Goal: Task Accomplishment & Management: Manage account settings

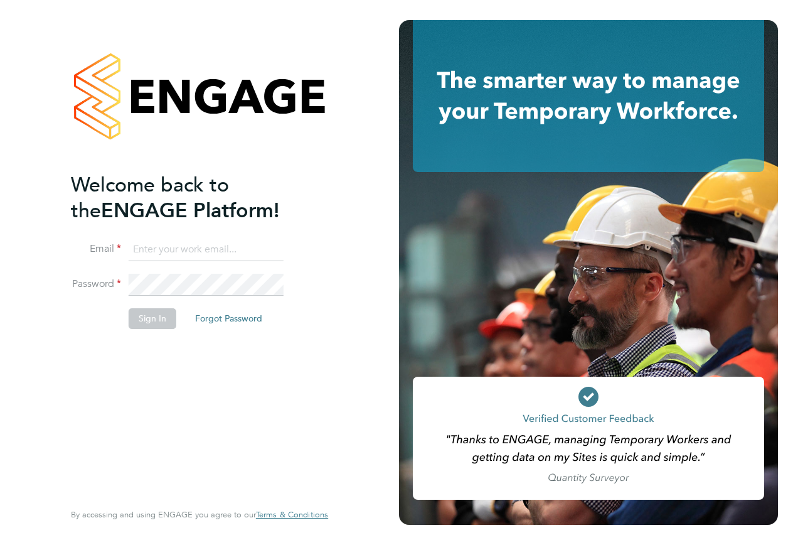
click at [166, 249] on input at bounding box center [206, 249] width 155 height 23
click at [168, 242] on input at bounding box center [206, 249] width 155 height 23
type input "[PERSON_NAME][EMAIL_ADDRESS][PERSON_NAME][PERSON_NAME][DOMAIN_NAME]"
click at [220, 319] on button "Forgot Password" at bounding box center [228, 318] width 87 height 20
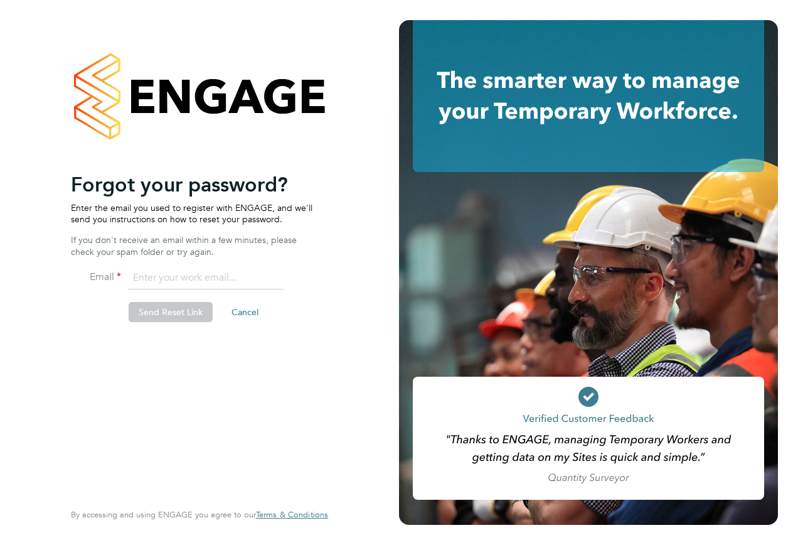
click at [154, 274] on input "email" at bounding box center [206, 278] width 155 height 23
type input "[PERSON_NAME][EMAIL_ADDRESS][PERSON_NAME][PERSON_NAME][DOMAIN_NAME]"
click at [166, 313] on button "Send Reset Link" at bounding box center [171, 312] width 84 height 20
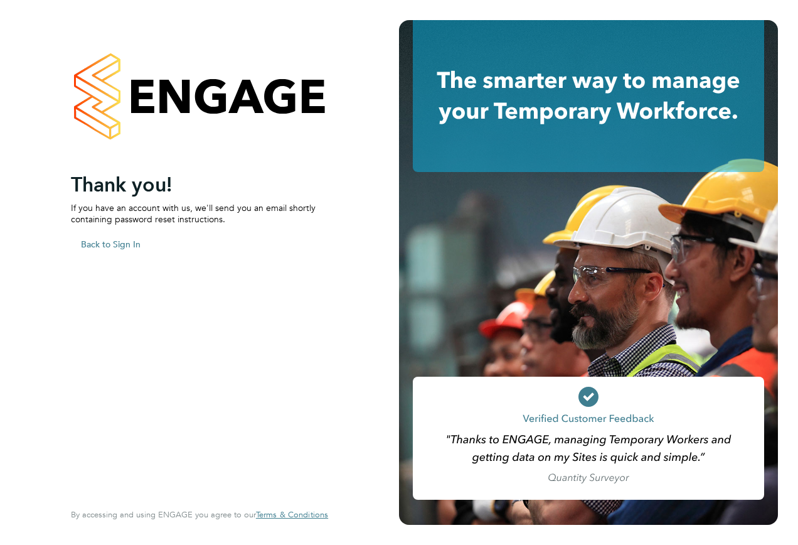
click at [116, 245] on button "Back to Sign In" at bounding box center [111, 244] width 80 height 20
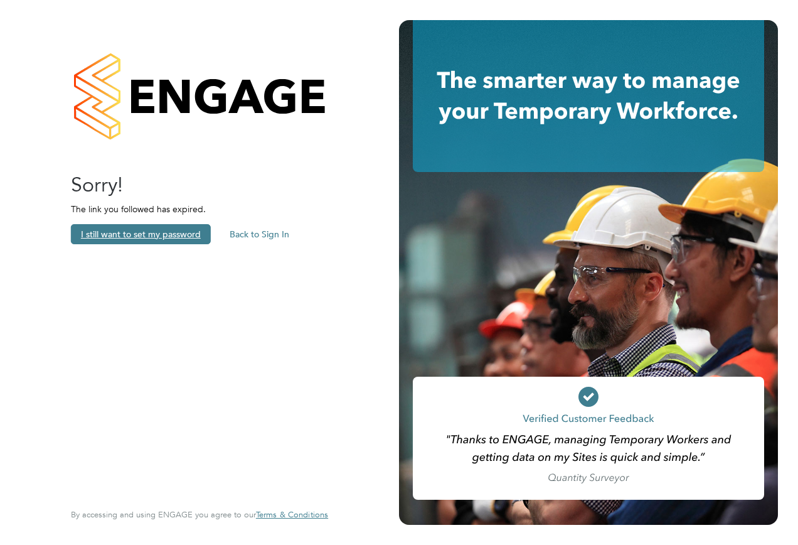
click at [136, 234] on button "I still want to set my password" at bounding box center [141, 234] width 140 height 20
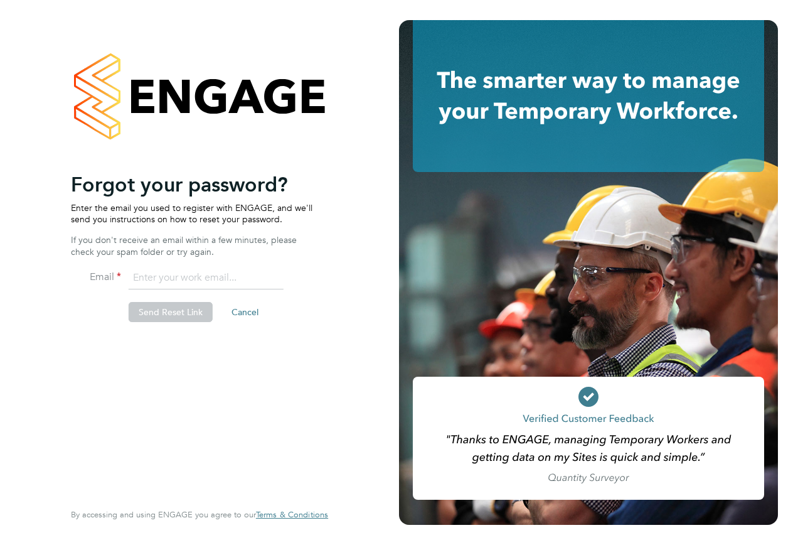
click at [166, 282] on input "email" at bounding box center [206, 278] width 155 height 23
type input "[PERSON_NAME][EMAIL_ADDRESS][PERSON_NAME][PERSON_NAME][DOMAIN_NAME]"
click at [159, 309] on button "Send Reset Link" at bounding box center [171, 312] width 84 height 20
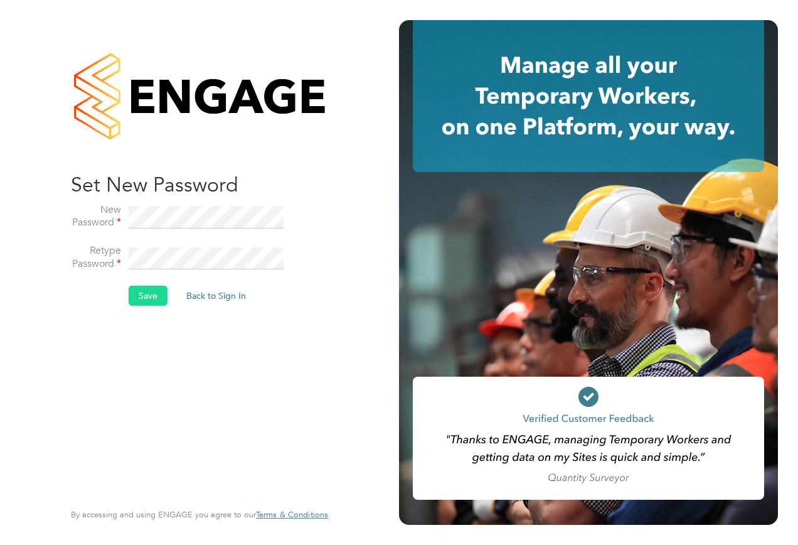
click at [147, 289] on button "Save" at bounding box center [148, 296] width 39 height 20
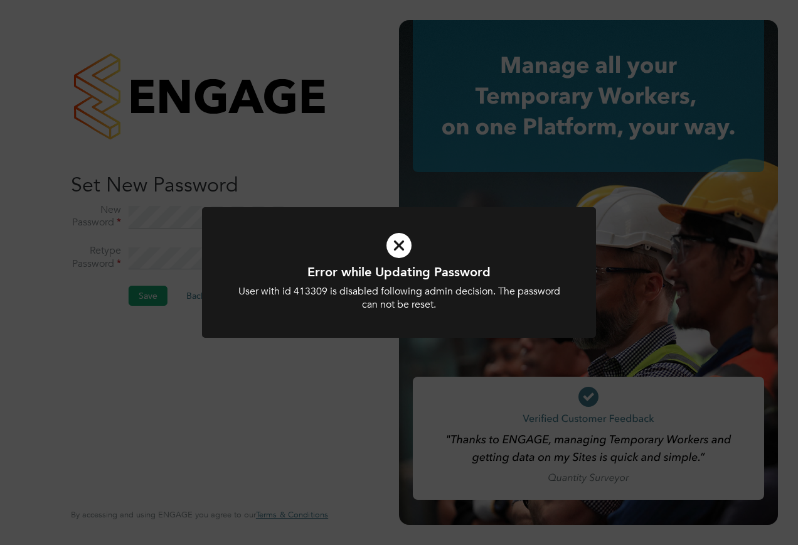
click at [400, 243] on icon at bounding box center [399, 245] width 326 height 49
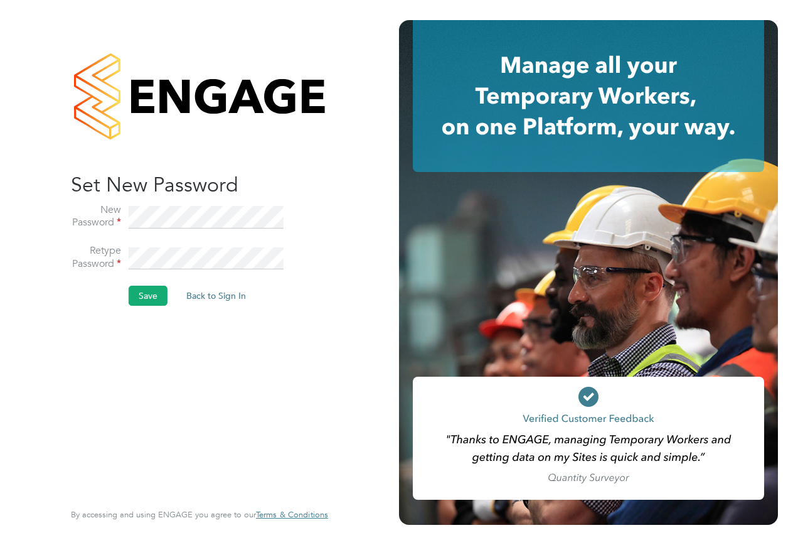
click at [65, 218] on div "Sorry! The link you followed has expired. I want to reset my password Back to S…" at bounding box center [200, 272] width 308 height 545
click at [142, 302] on button "Save" at bounding box center [148, 296] width 39 height 20
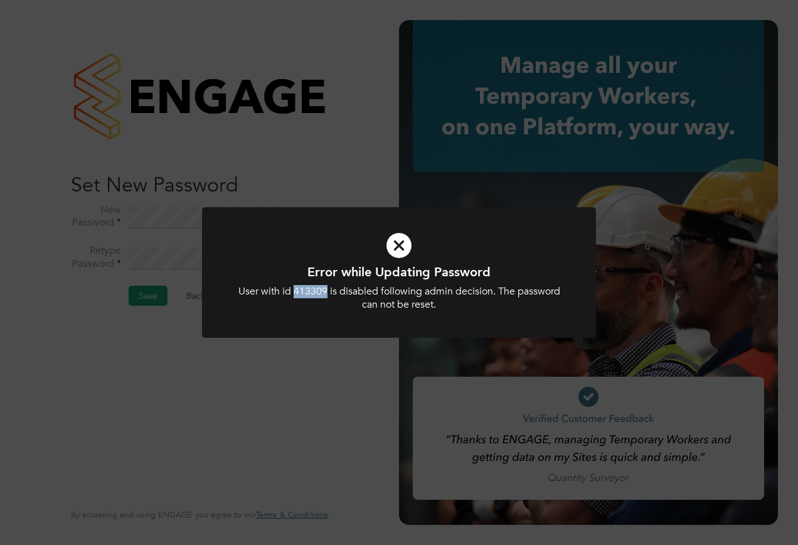
drag, startPoint x: 296, startPoint y: 290, endPoint x: 327, endPoint y: 290, distance: 30.8
click at [327, 290] on div "User with id 413309 is disabled following admin decision. The password can not …" at bounding box center [399, 298] width 326 height 26
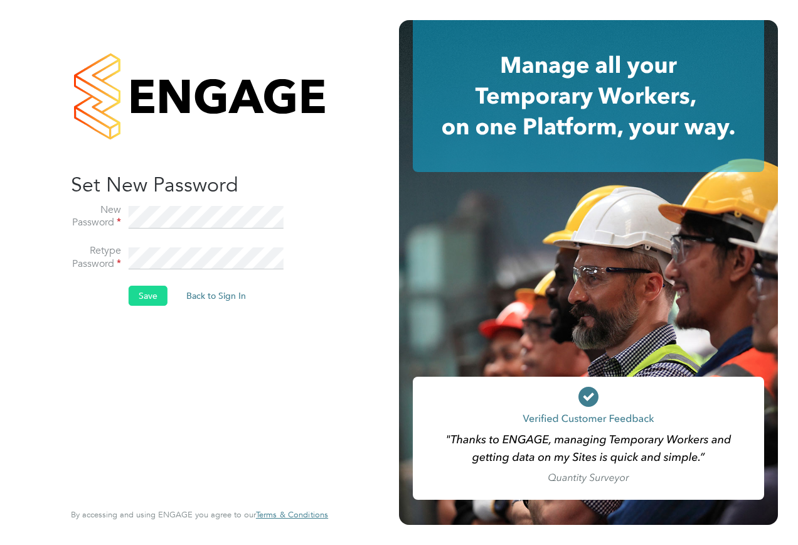
click at [143, 297] on button "Save" at bounding box center [148, 296] width 39 height 20
click at [146, 298] on button "Save" at bounding box center [148, 296] width 39 height 20
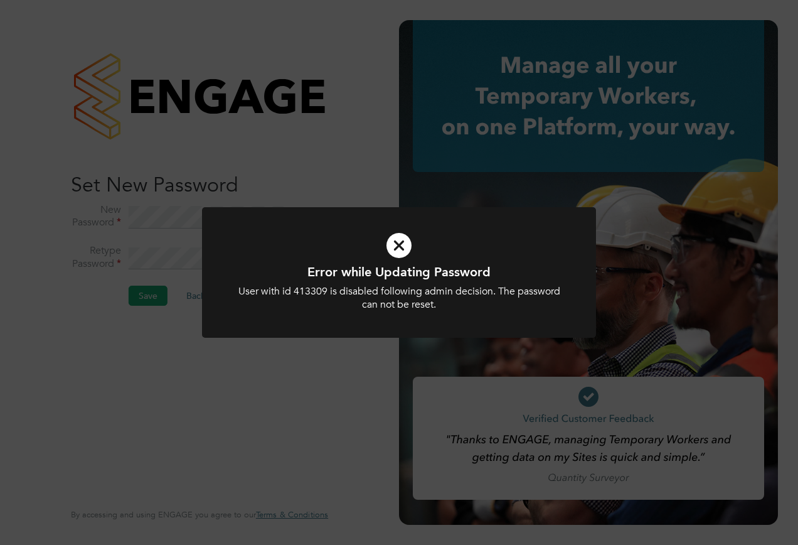
click at [360, 129] on div "Error while Updating Password User with id 413309 is disabled following admin d…" at bounding box center [399, 272] width 798 height 545
